Goal: Task Accomplishment & Management: Manage account settings

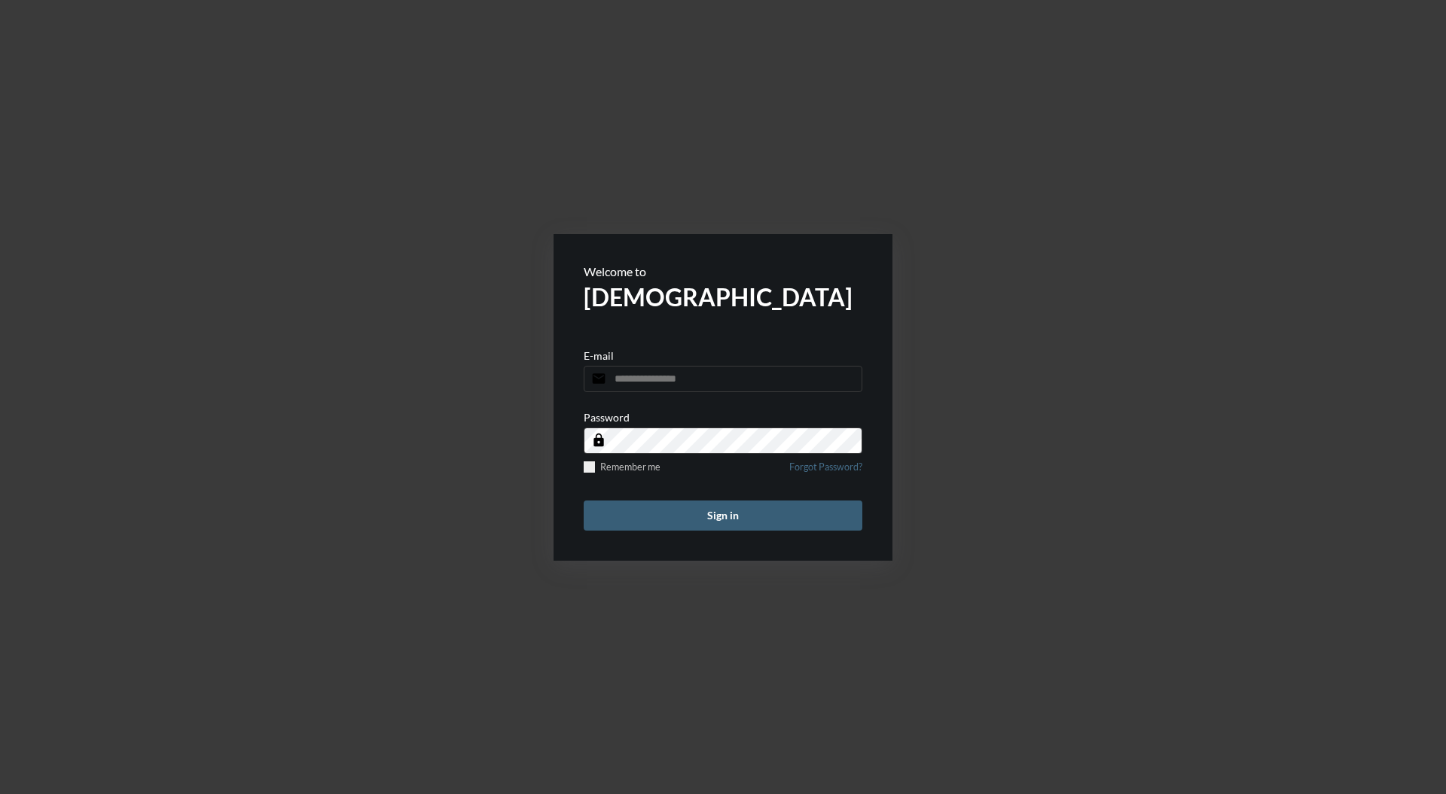
type input "**********"
click at [746, 508] on button "Sign in" at bounding box center [723, 516] width 279 height 30
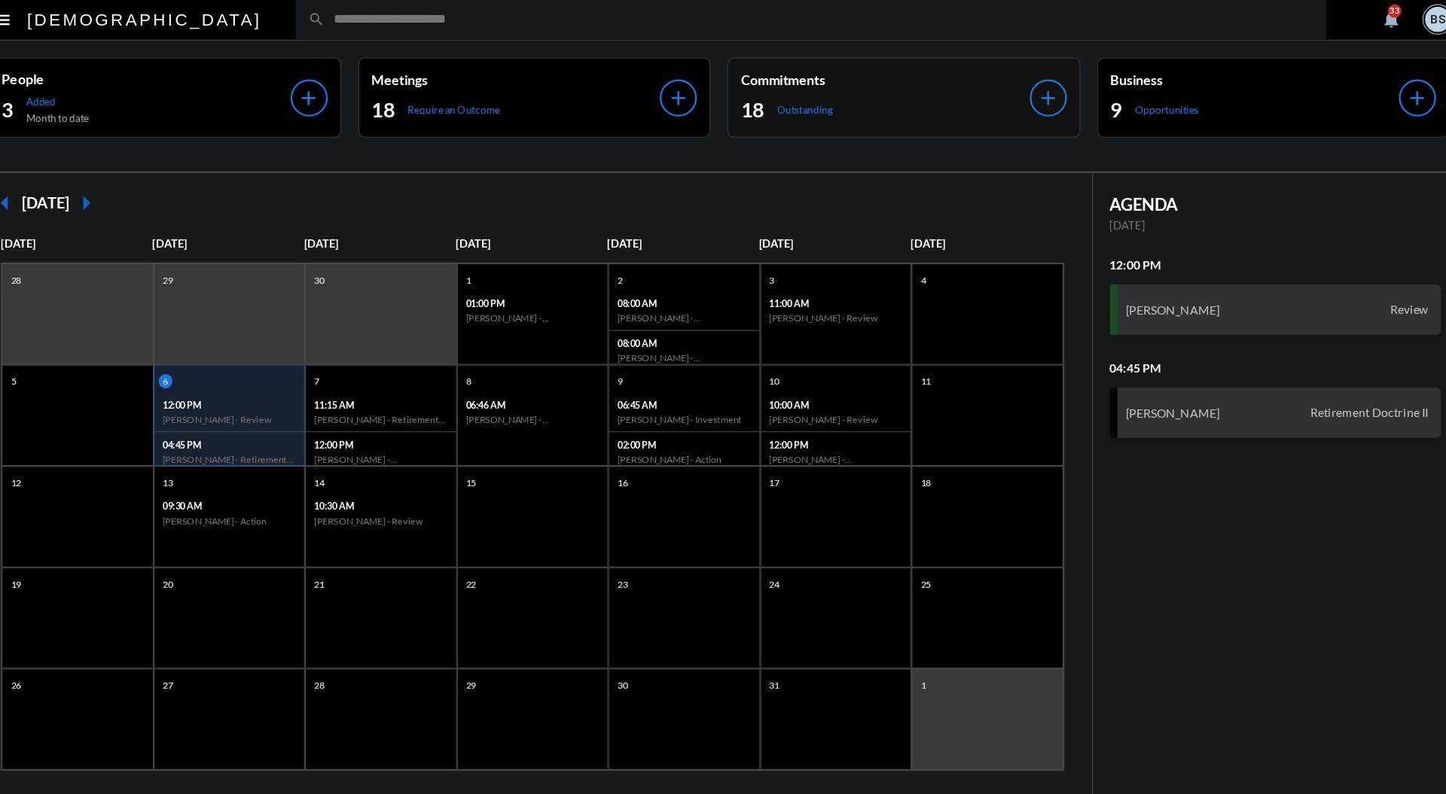
click at [940, 87] on div "18 Outstanding" at bounding box center [928, 99] width 258 height 24
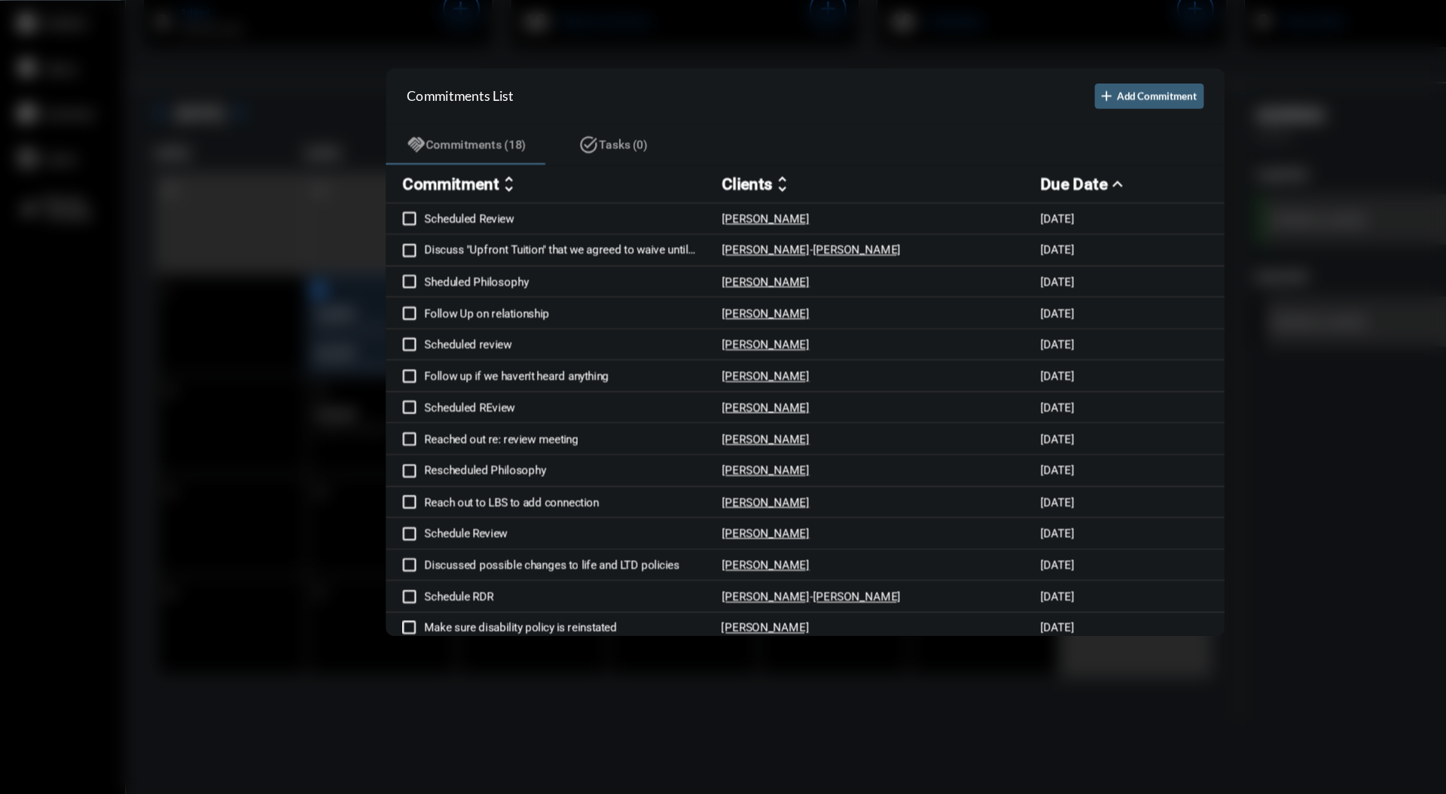
click at [858, 131] on div at bounding box center [723, 397] width 1446 height 794
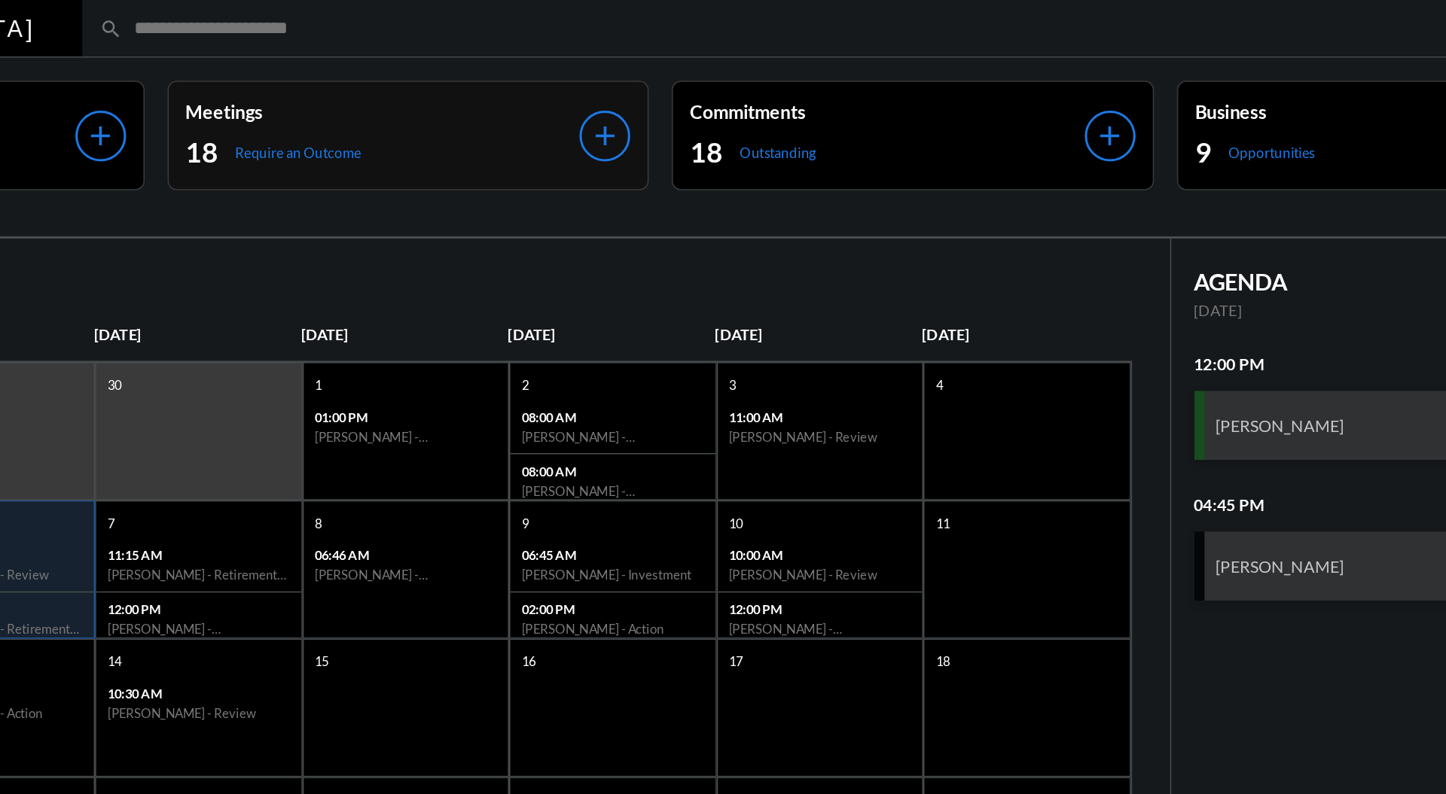
click at [665, 83] on div "Meetings 18 Require an Outcome" at bounding box center [599, 89] width 258 height 46
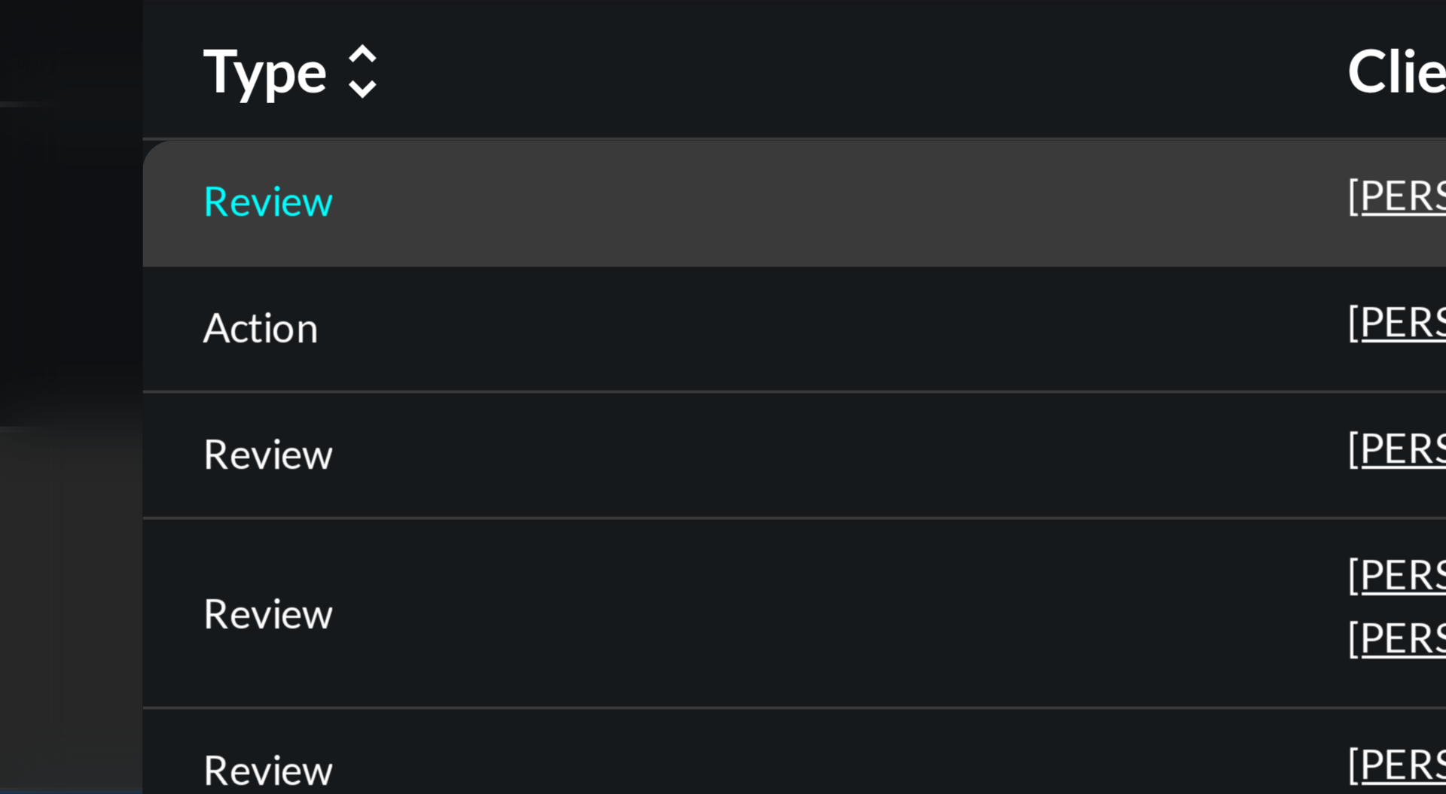
click at [380, 178] on p "Review" at bounding box center [377, 179] width 32 height 12
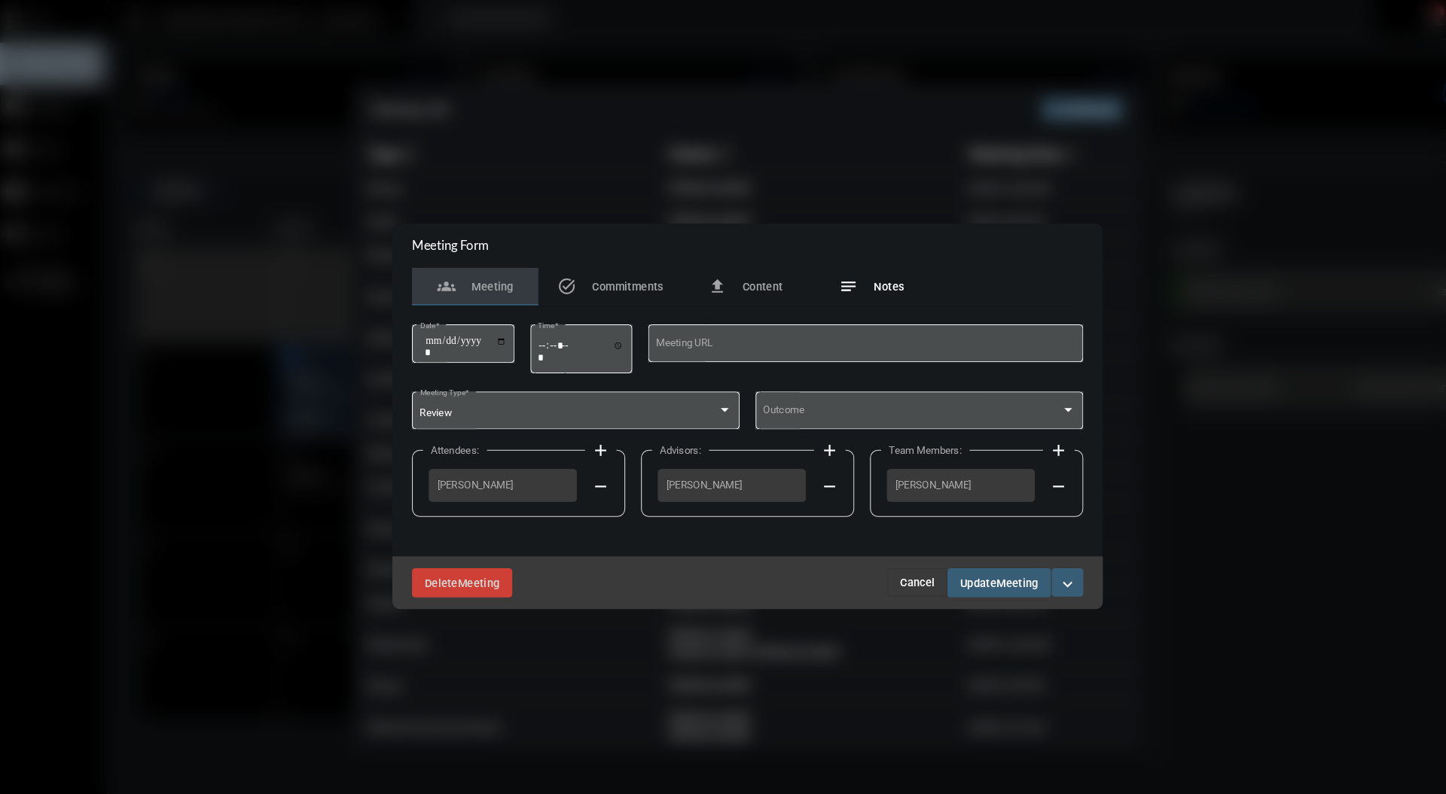
click at [863, 288] on div "notes Notes" at bounding box center [841, 273] width 120 height 36
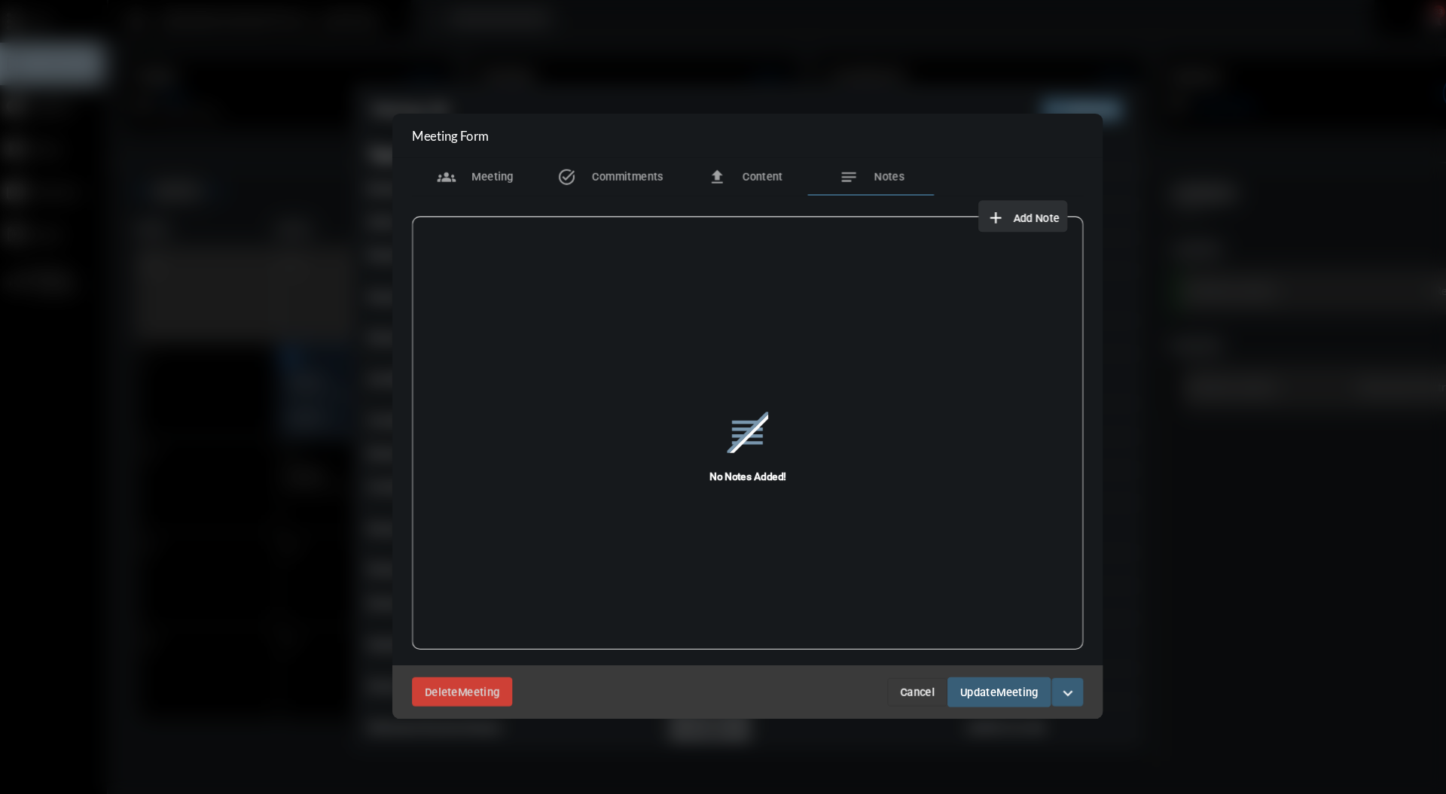
click at [1005, 203] on span "Add Note" at bounding box center [998, 208] width 44 height 12
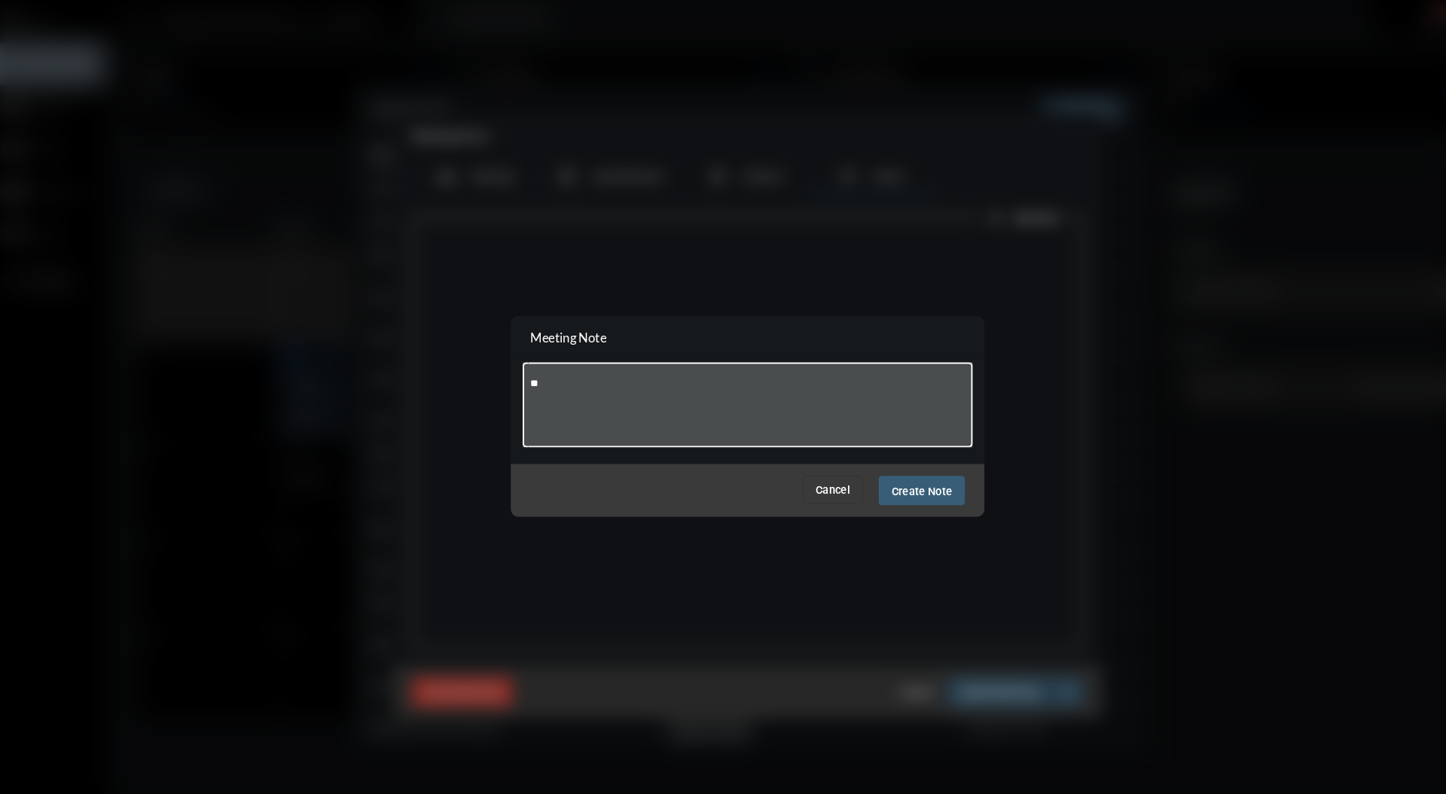
type textarea "*"
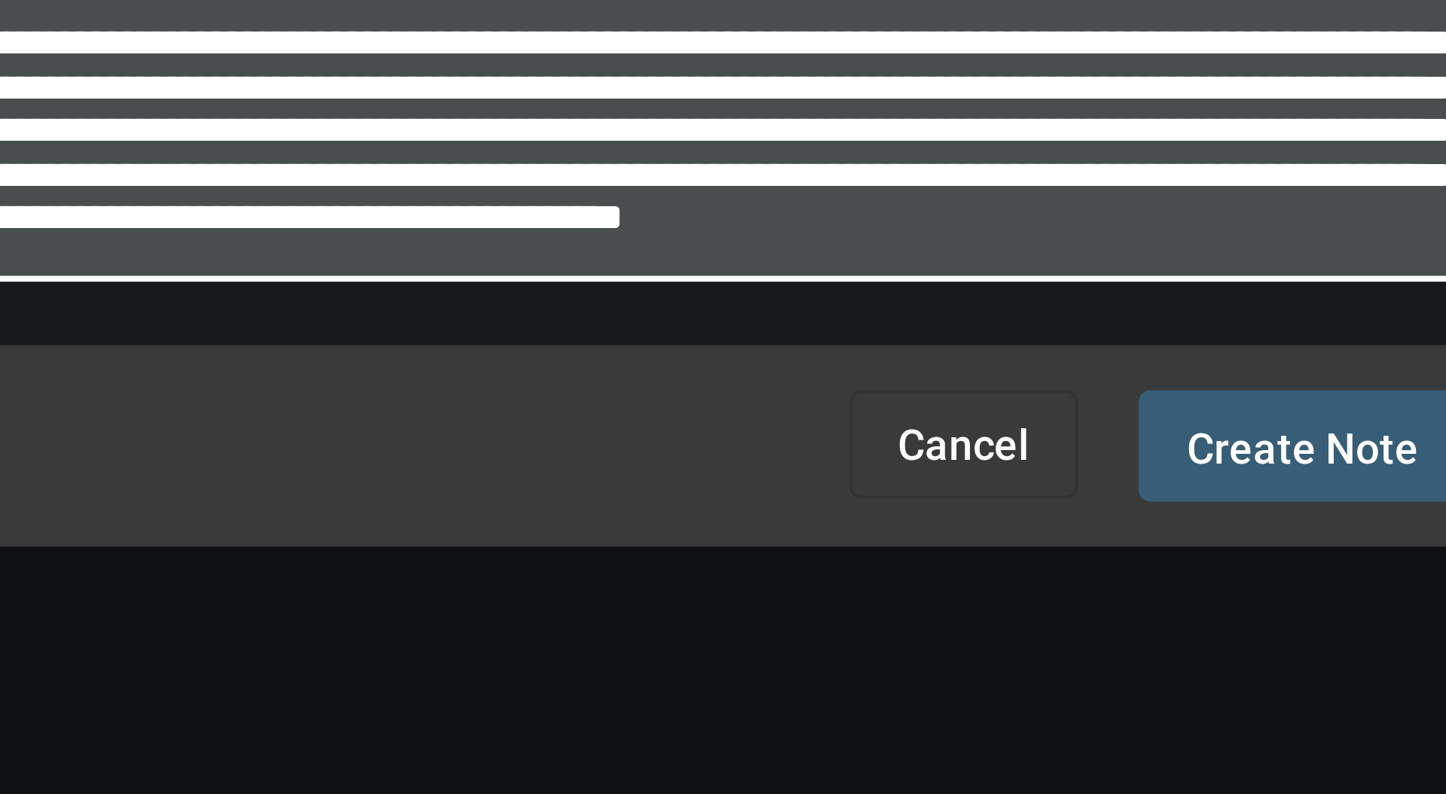
scroll to position [119, 0]
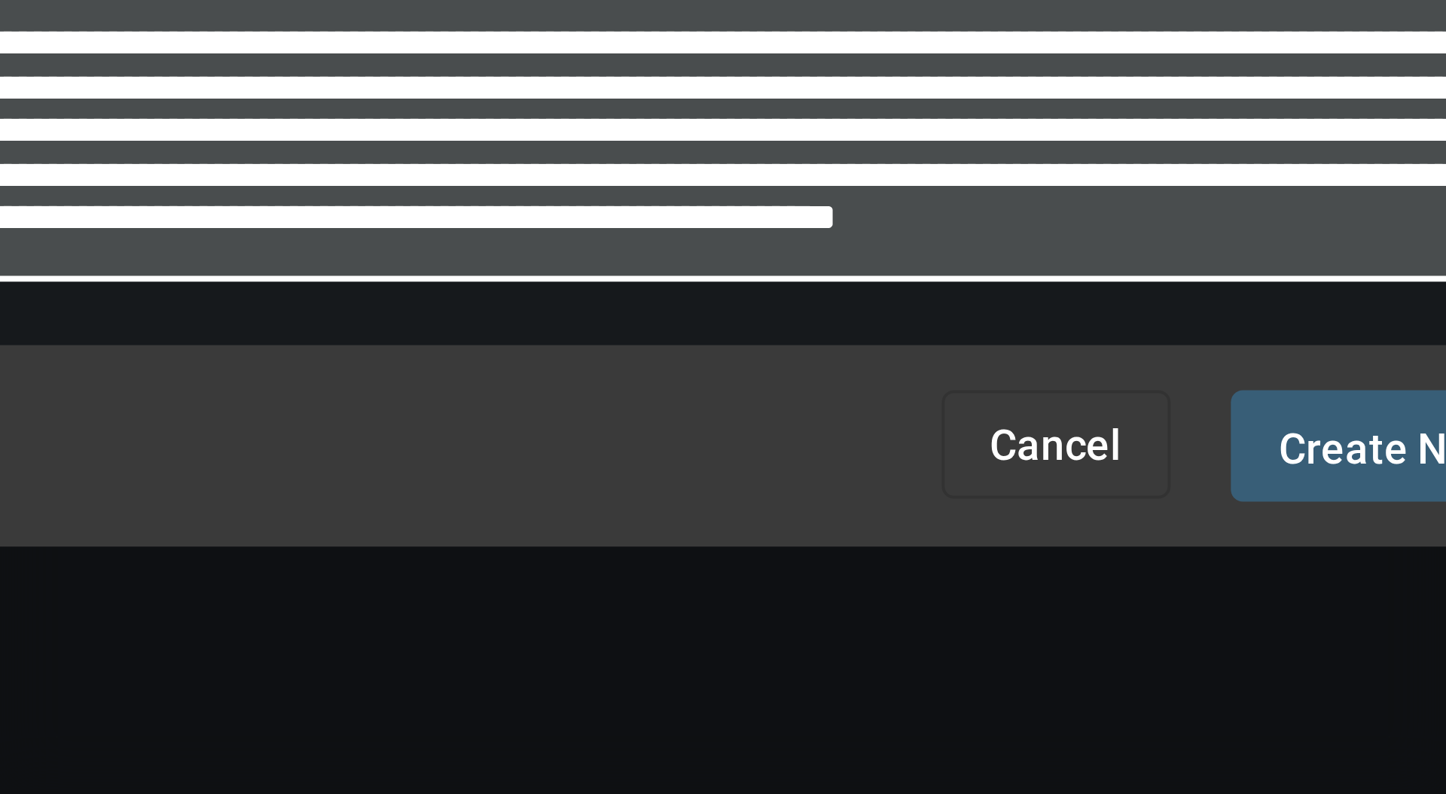
type textarea "**********"
click at [872, 462] on span "Create Note" at bounding box center [889, 468] width 58 height 12
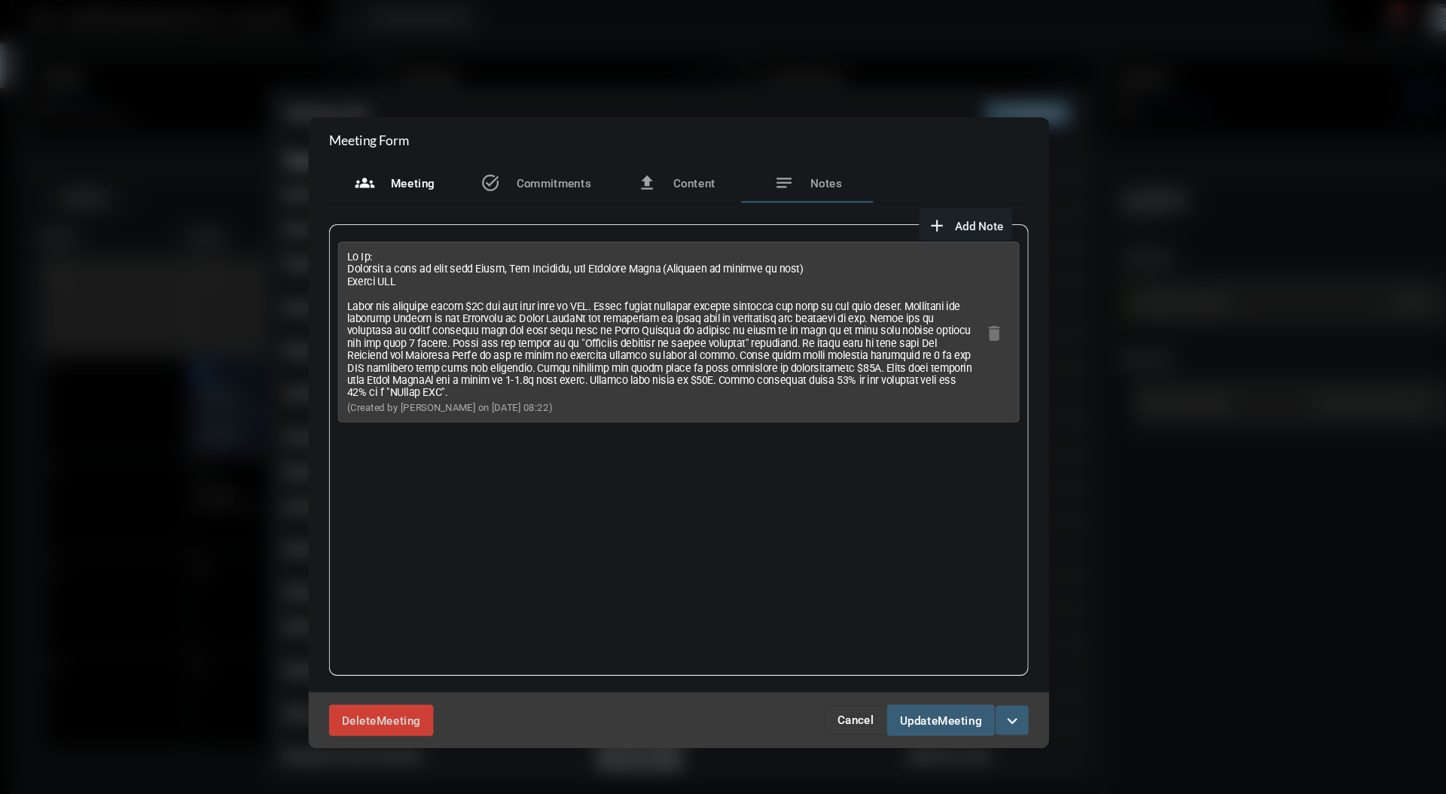
click at [463, 184] on div "groups Meeting" at bounding box center [463, 169] width 120 height 36
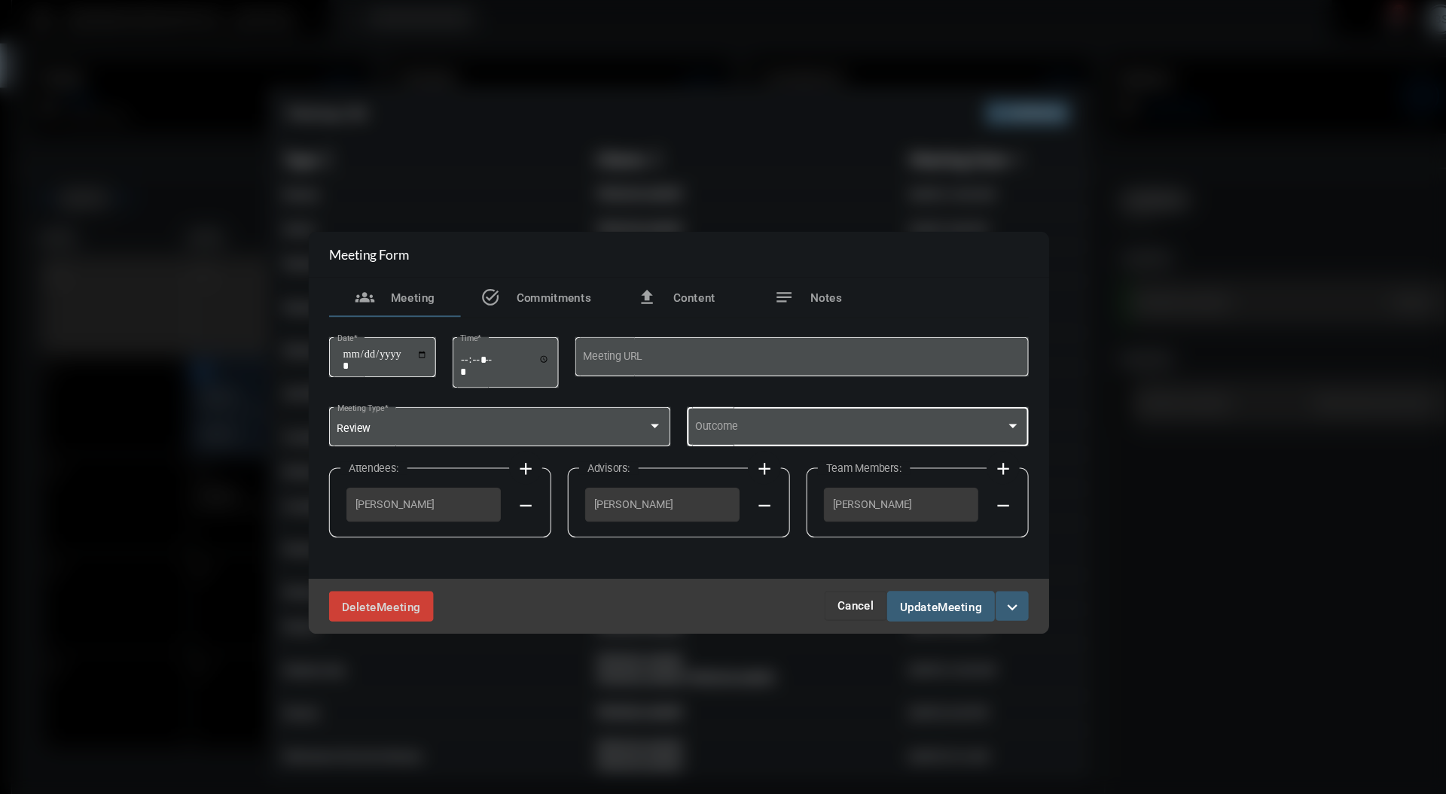
click at [1026, 396] on div at bounding box center [1029, 392] width 14 height 12
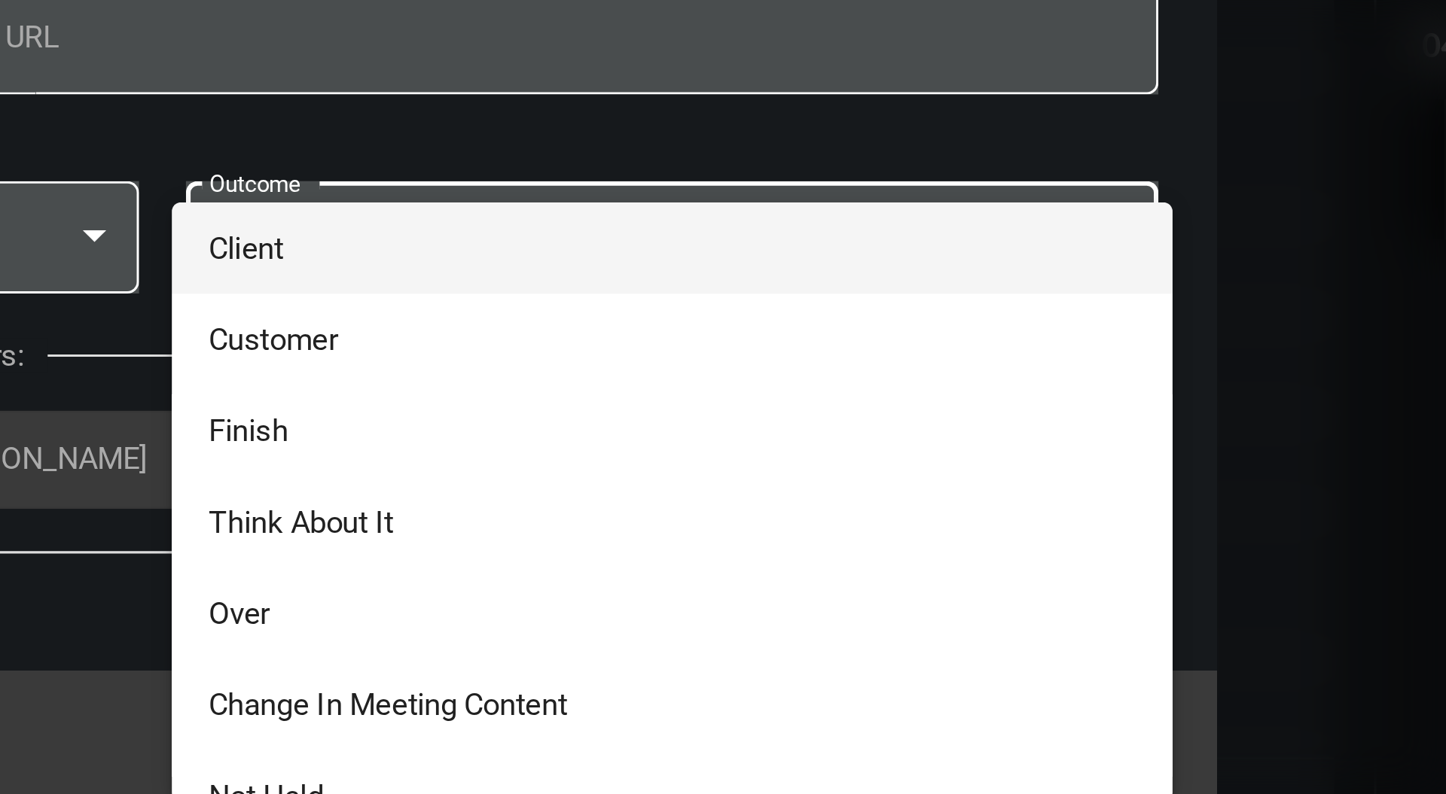
click at [890, 388] on span "Client" at bounding box center [887, 394] width 298 height 29
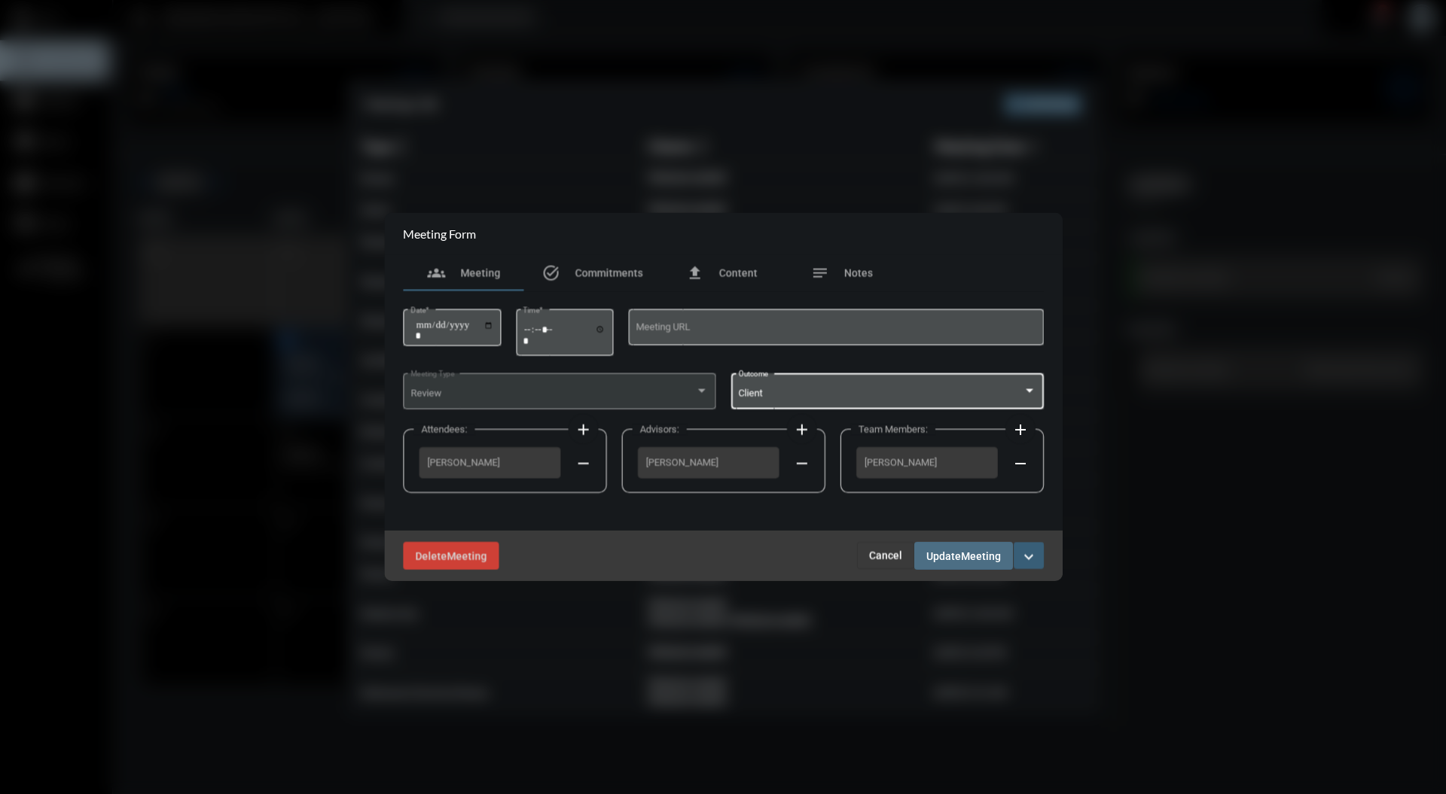
scroll to position [0, 0]
click at [978, 571] on div "Delete Meeting Cancel Update Meeting expand_more" at bounding box center [723, 556] width 678 height 50
click at [988, 556] on span "Meeting" at bounding box center [980, 556] width 40 height 12
